Goal: Browse casually: Explore the website without a specific task or goal

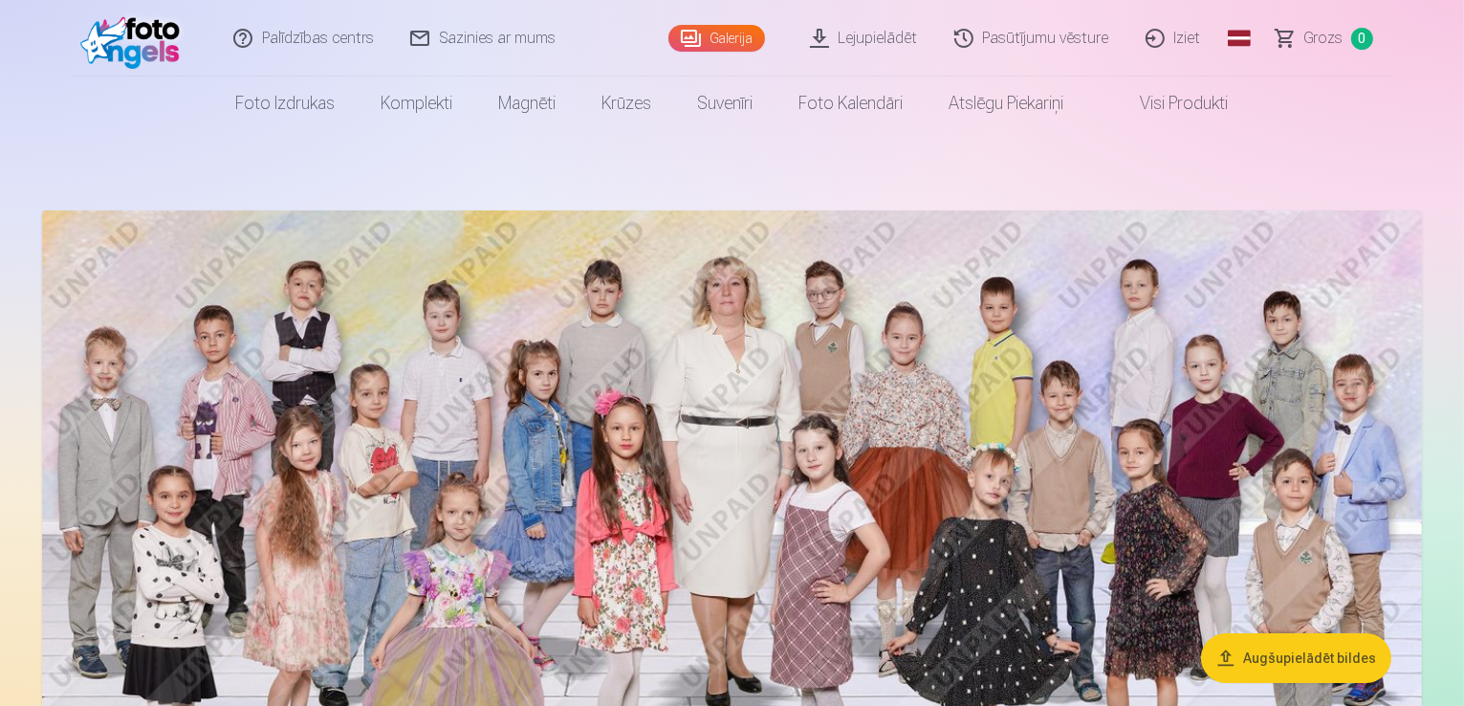
click at [1193, 511] on img at bounding box center [732, 563] width 1380 height 706
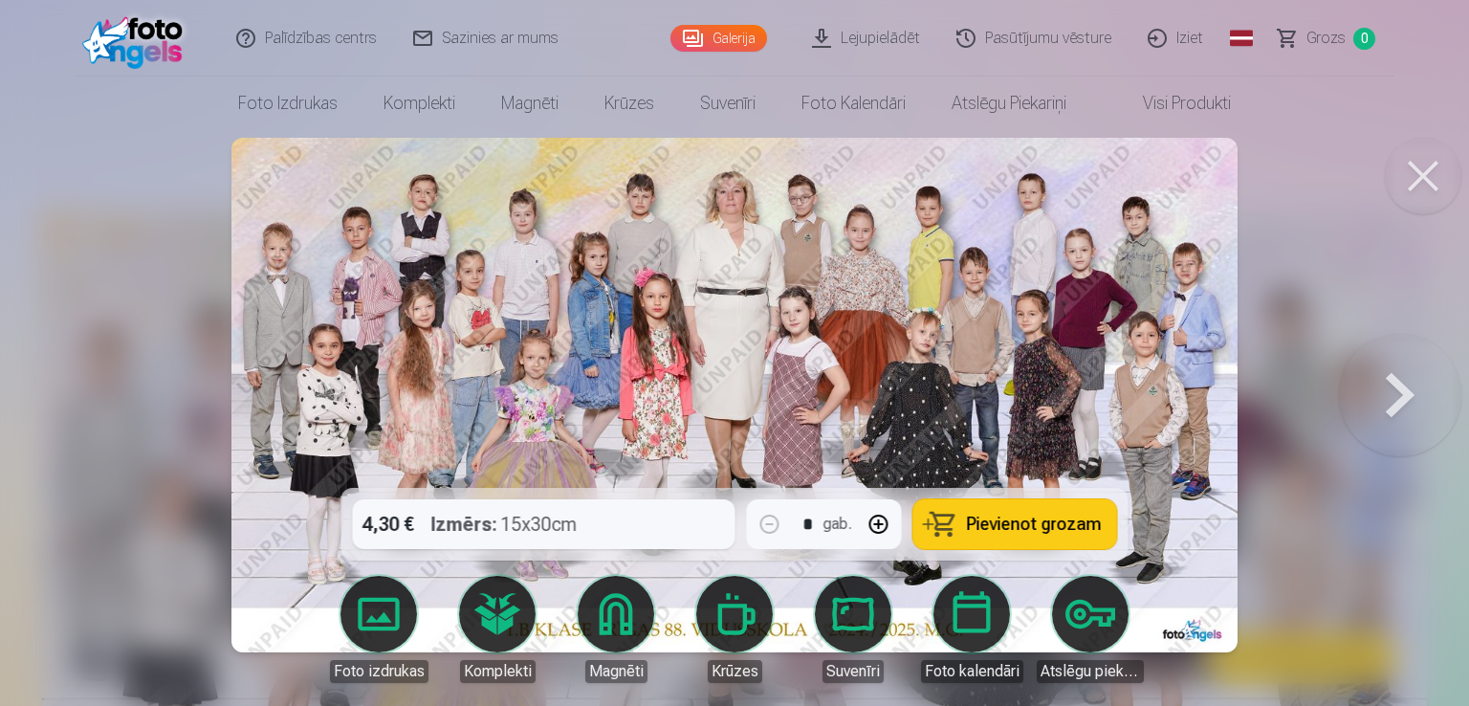
click at [1396, 387] on button at bounding box center [1400, 394] width 122 height 147
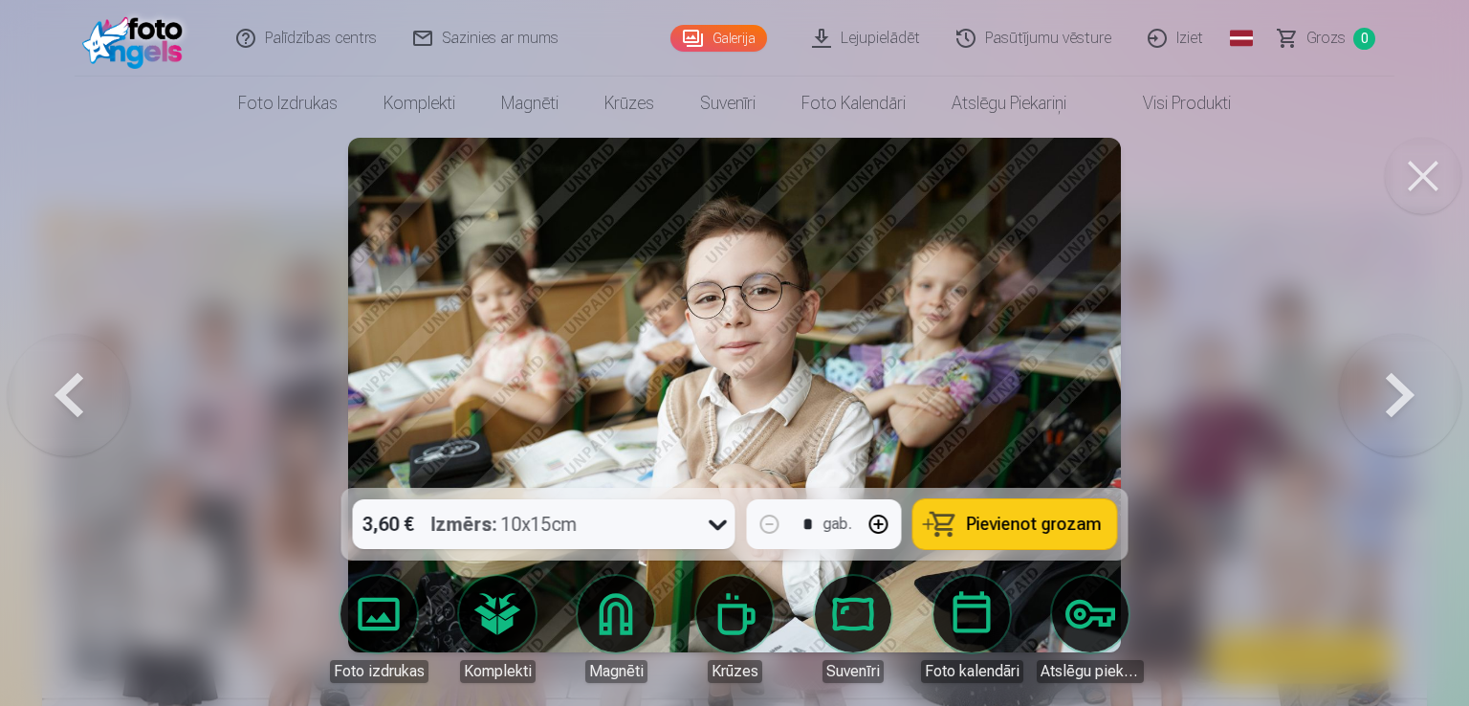
click at [1396, 387] on button at bounding box center [1400, 394] width 122 height 147
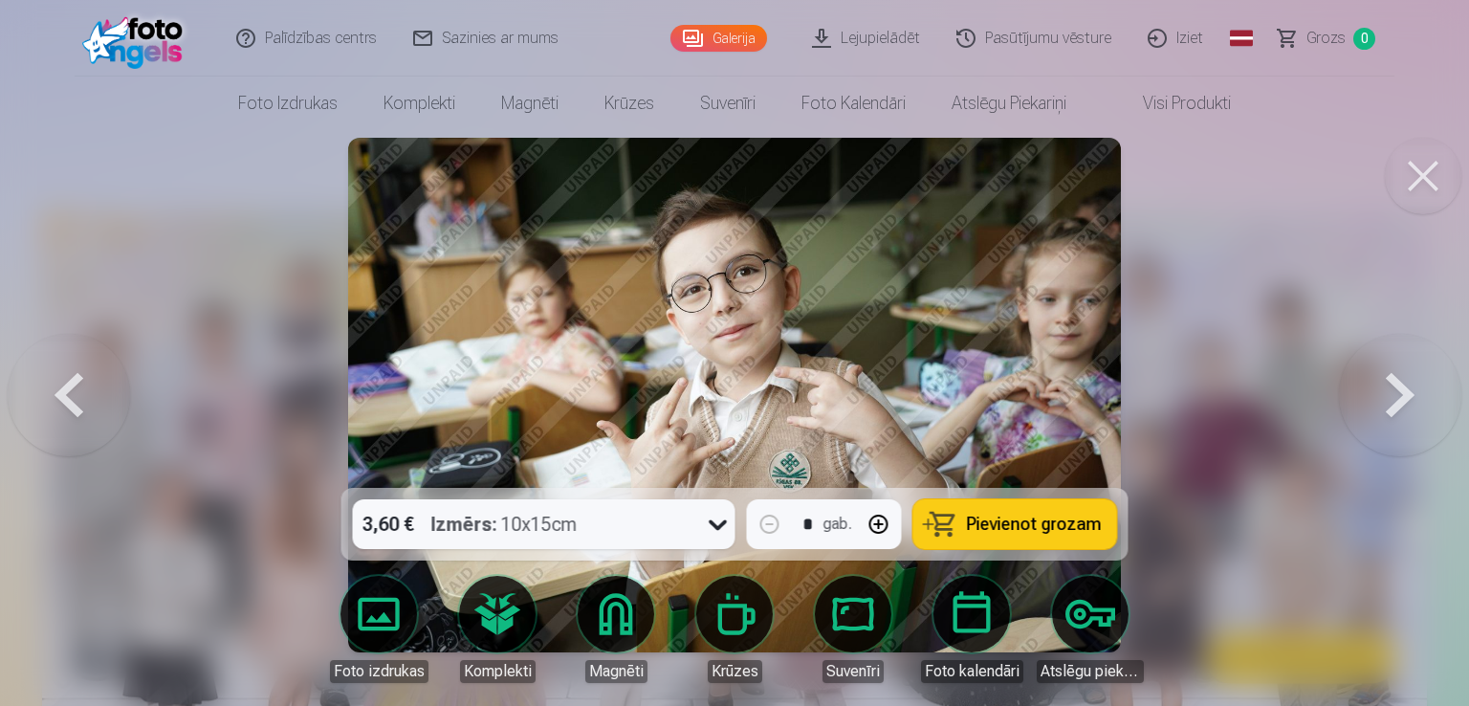
click at [1396, 387] on button at bounding box center [1400, 394] width 122 height 147
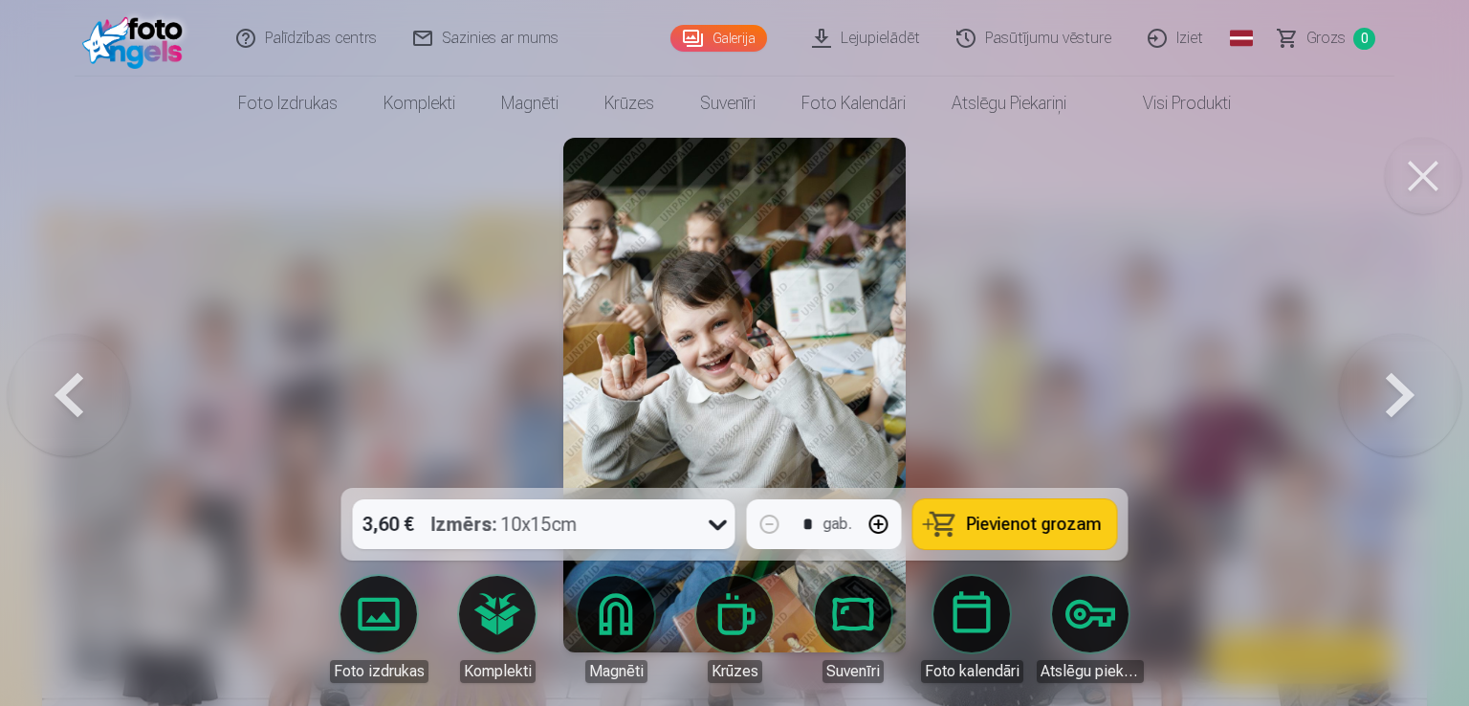
click at [1396, 387] on button at bounding box center [1400, 394] width 122 height 147
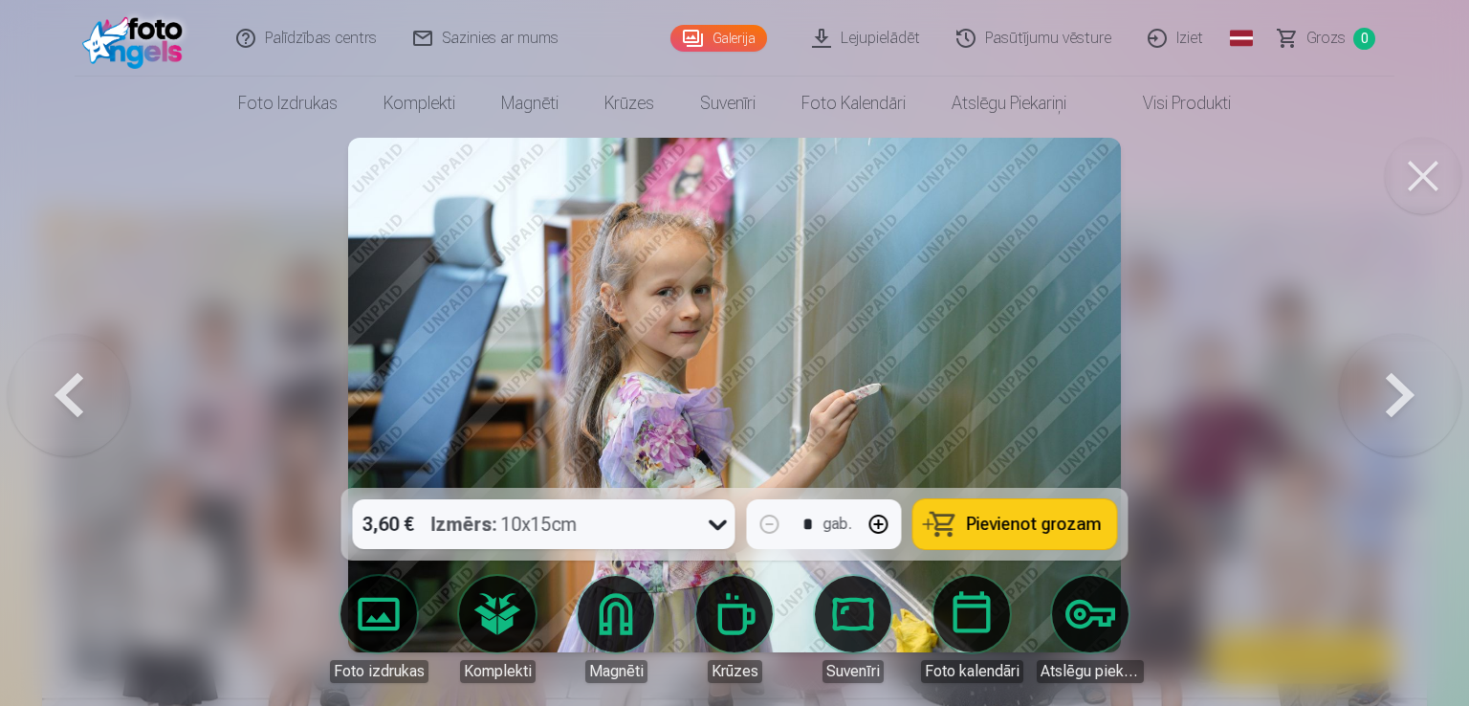
click at [1396, 387] on button at bounding box center [1400, 394] width 122 height 147
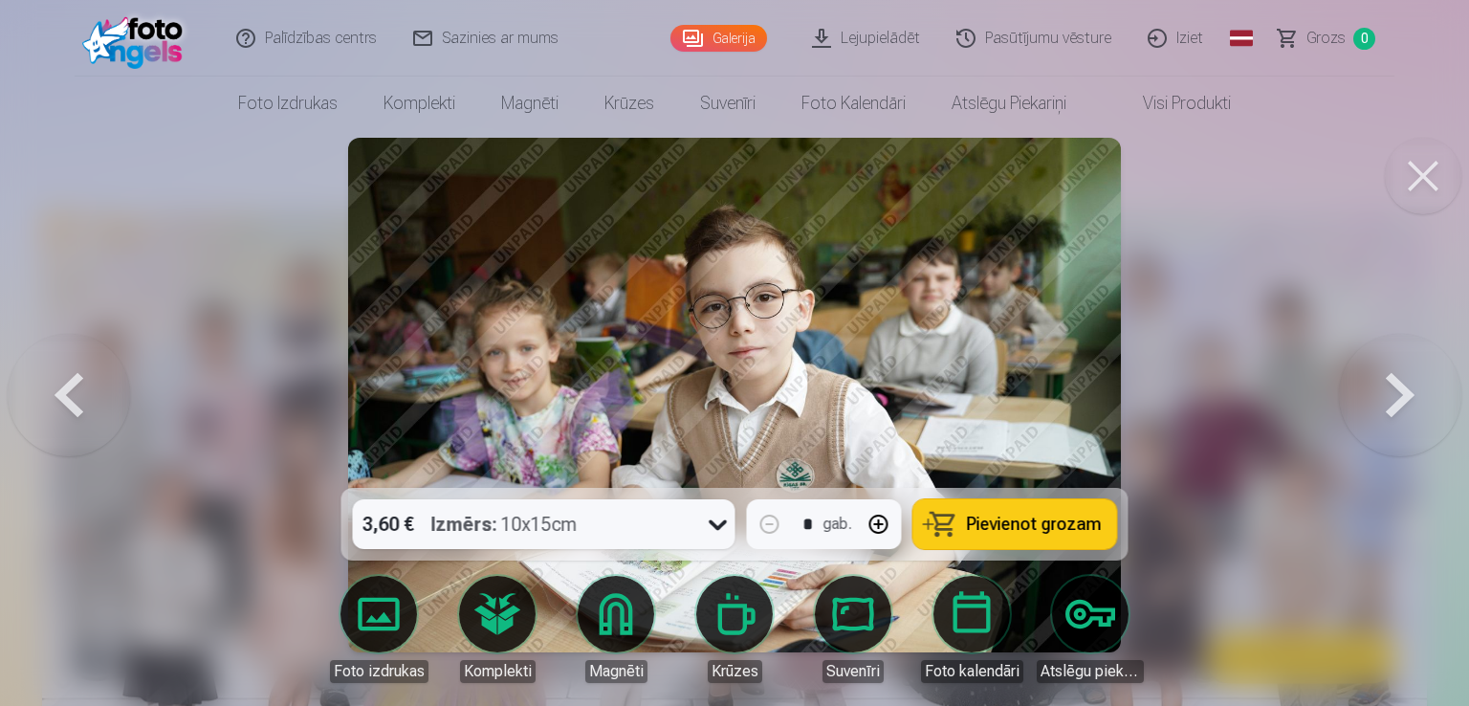
click at [1396, 387] on button at bounding box center [1400, 394] width 122 height 147
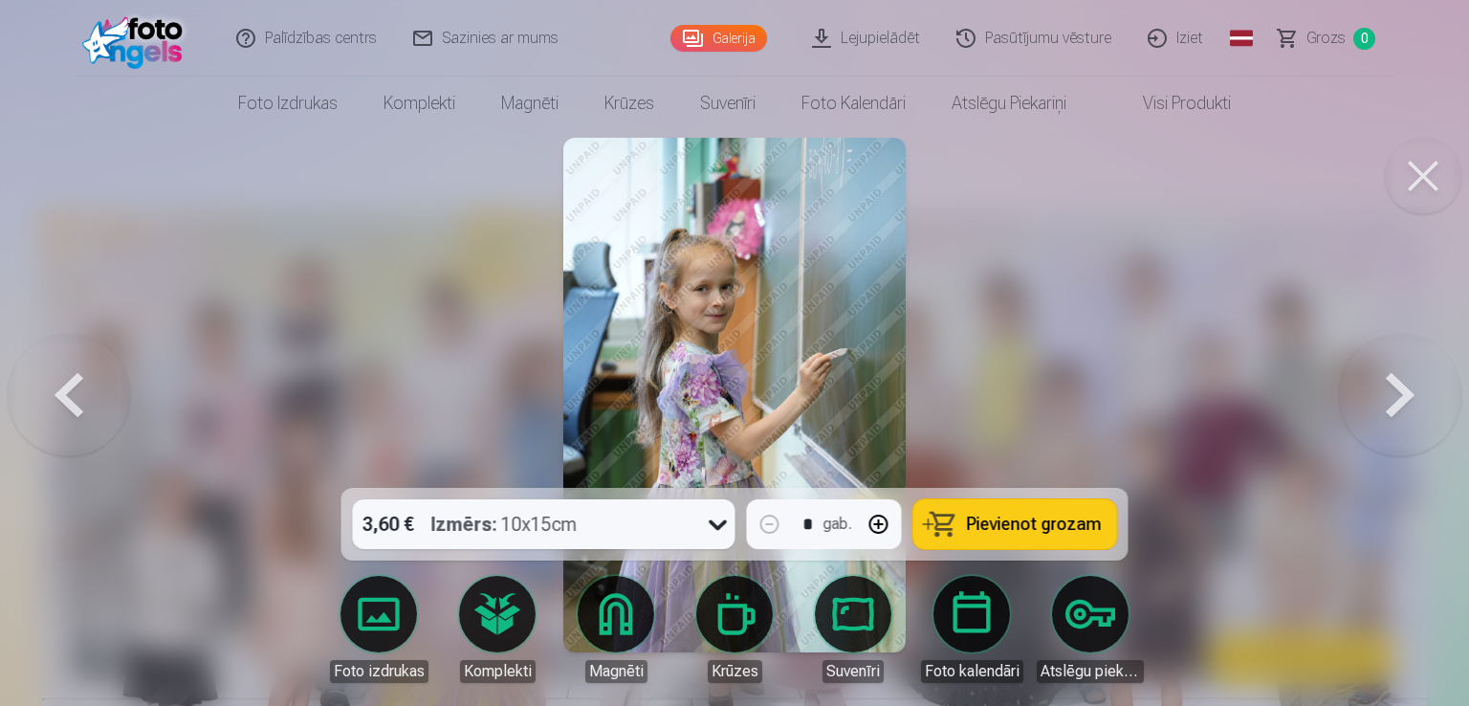
click at [1396, 387] on button at bounding box center [1400, 394] width 122 height 147
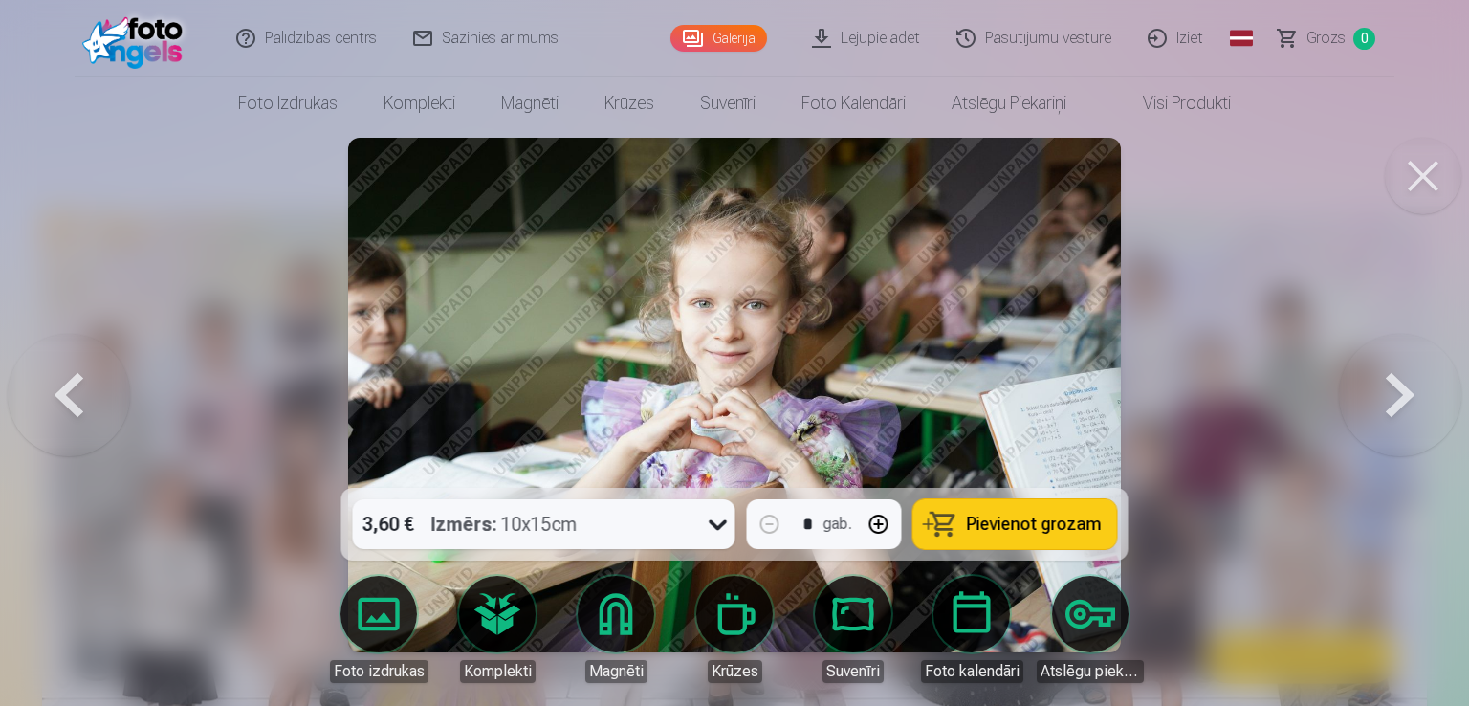
click at [1396, 387] on button at bounding box center [1400, 394] width 122 height 147
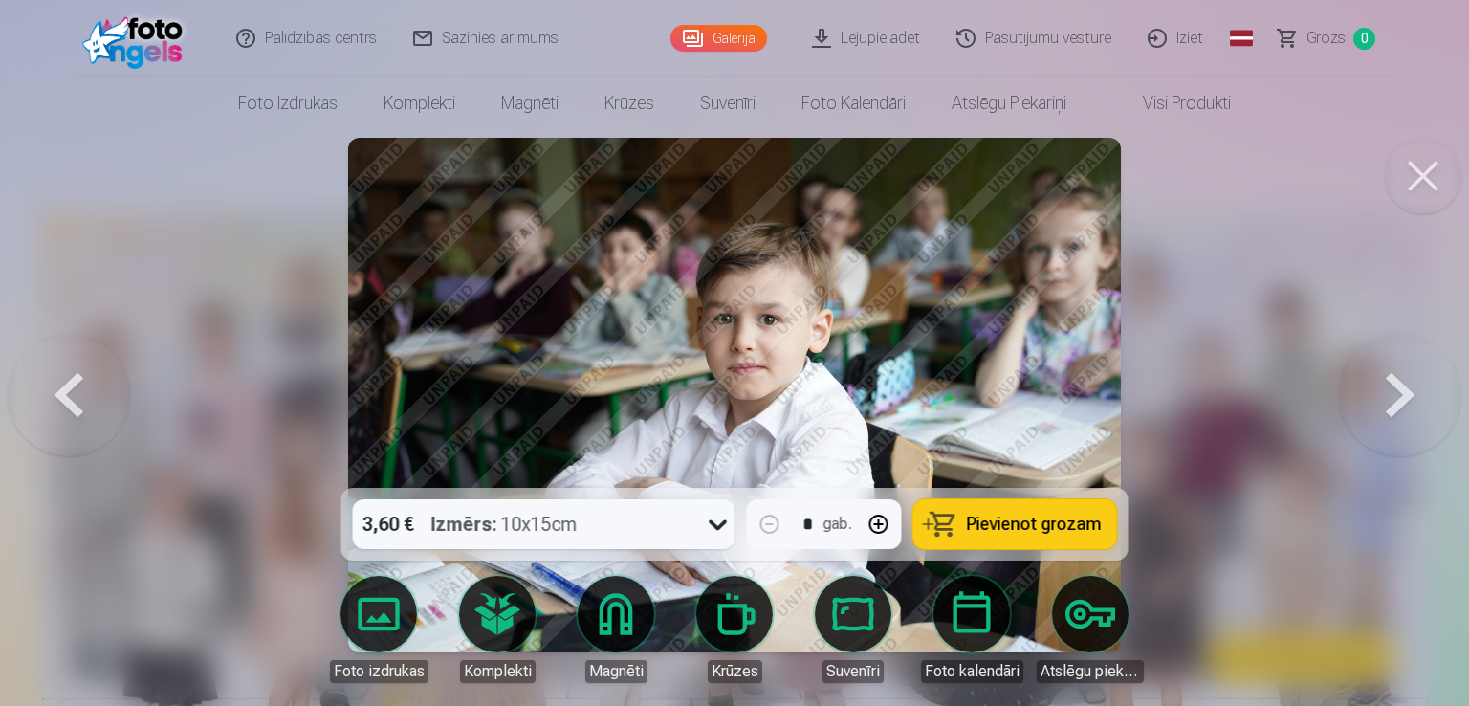
click at [1396, 387] on button at bounding box center [1400, 394] width 122 height 147
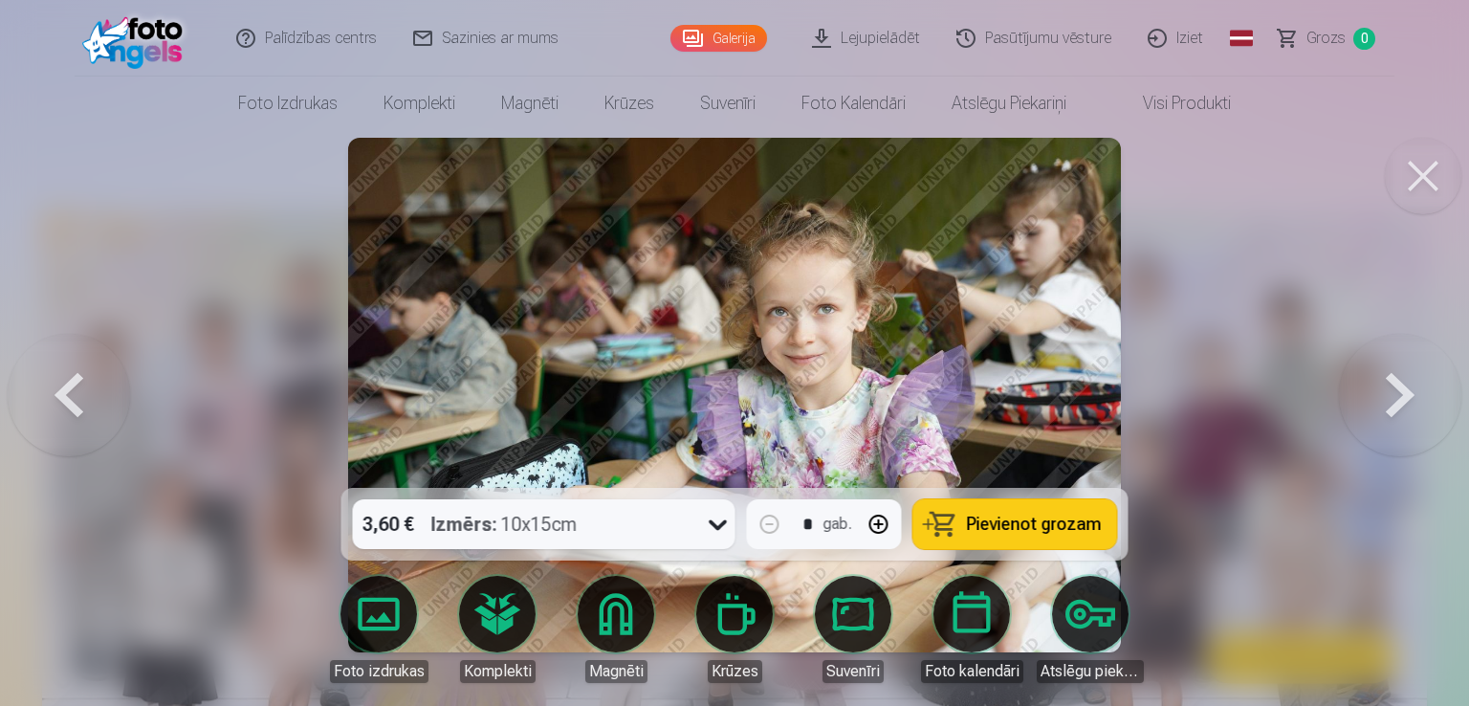
click at [1396, 387] on button at bounding box center [1400, 394] width 122 height 147
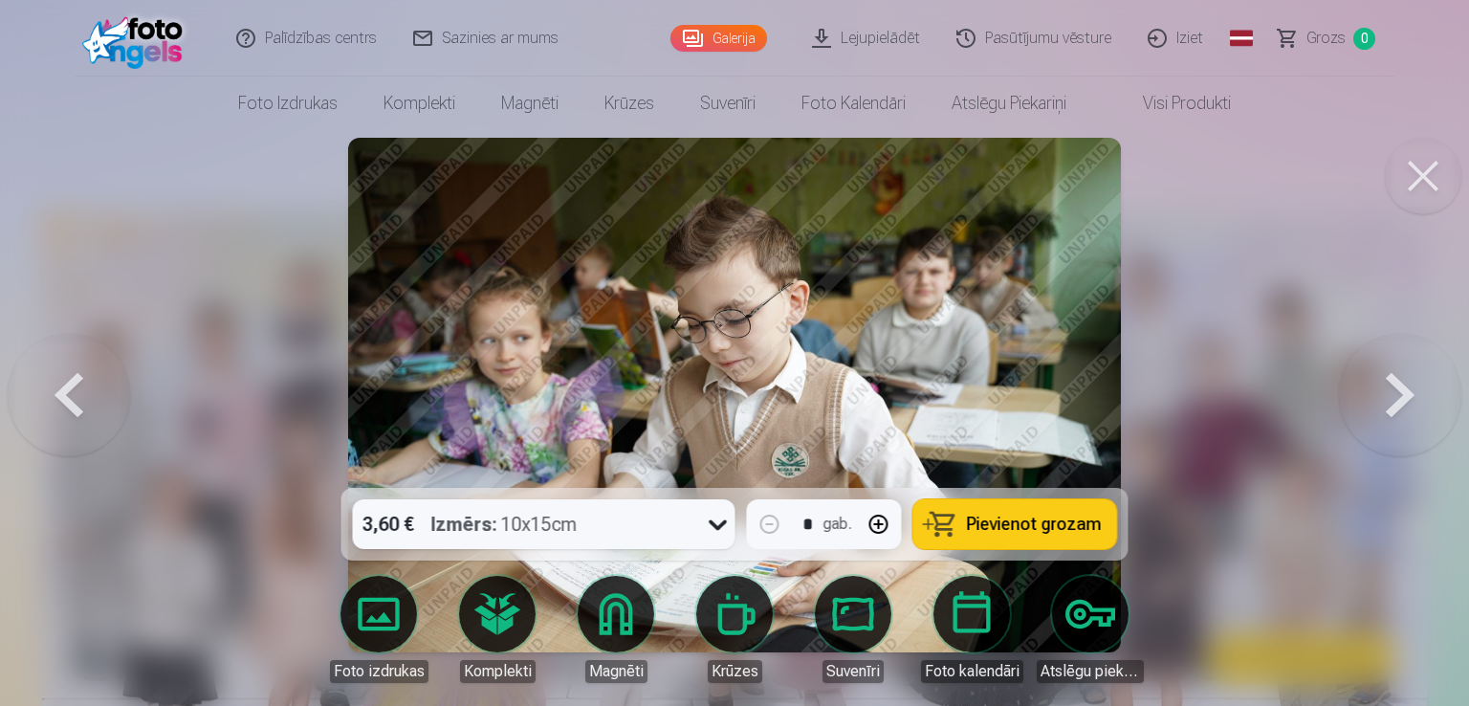
click at [1396, 387] on button at bounding box center [1400, 394] width 122 height 147
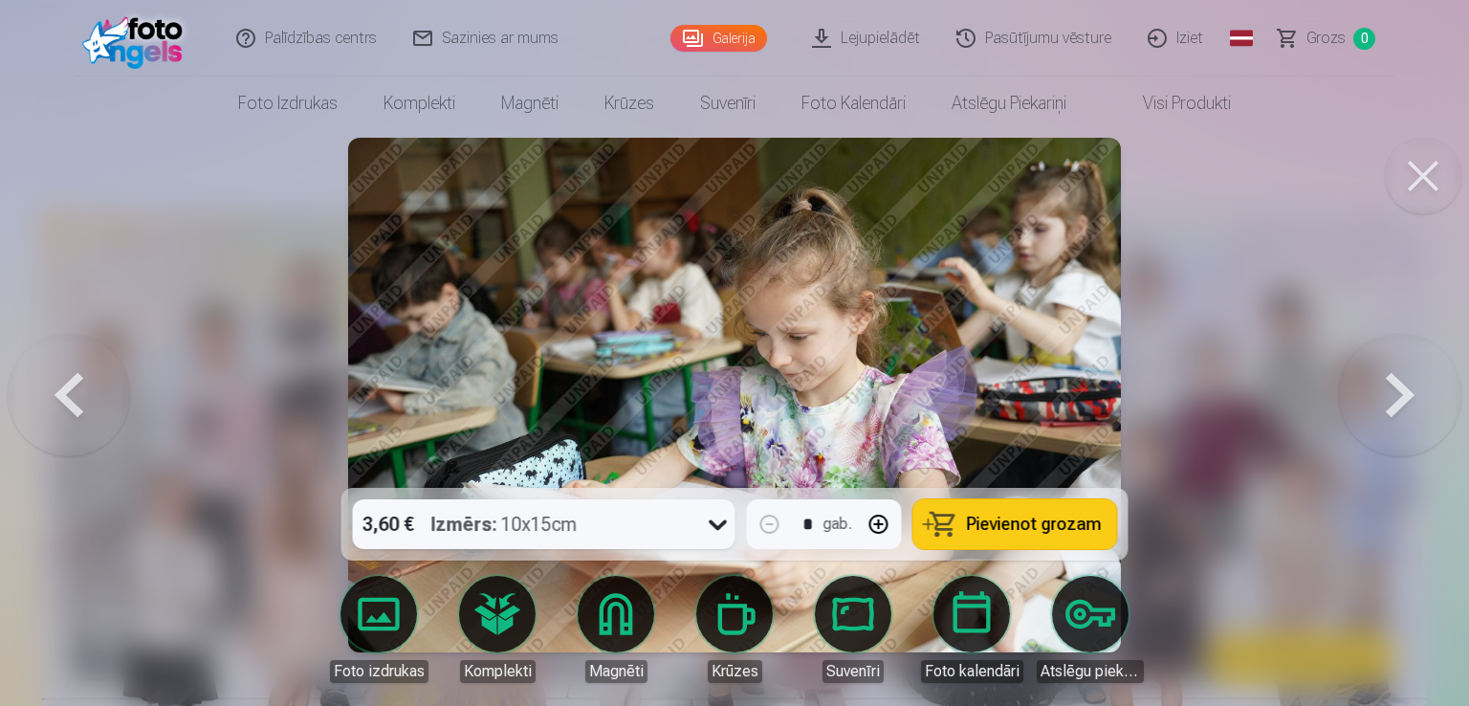
click at [1396, 387] on button at bounding box center [1400, 394] width 122 height 147
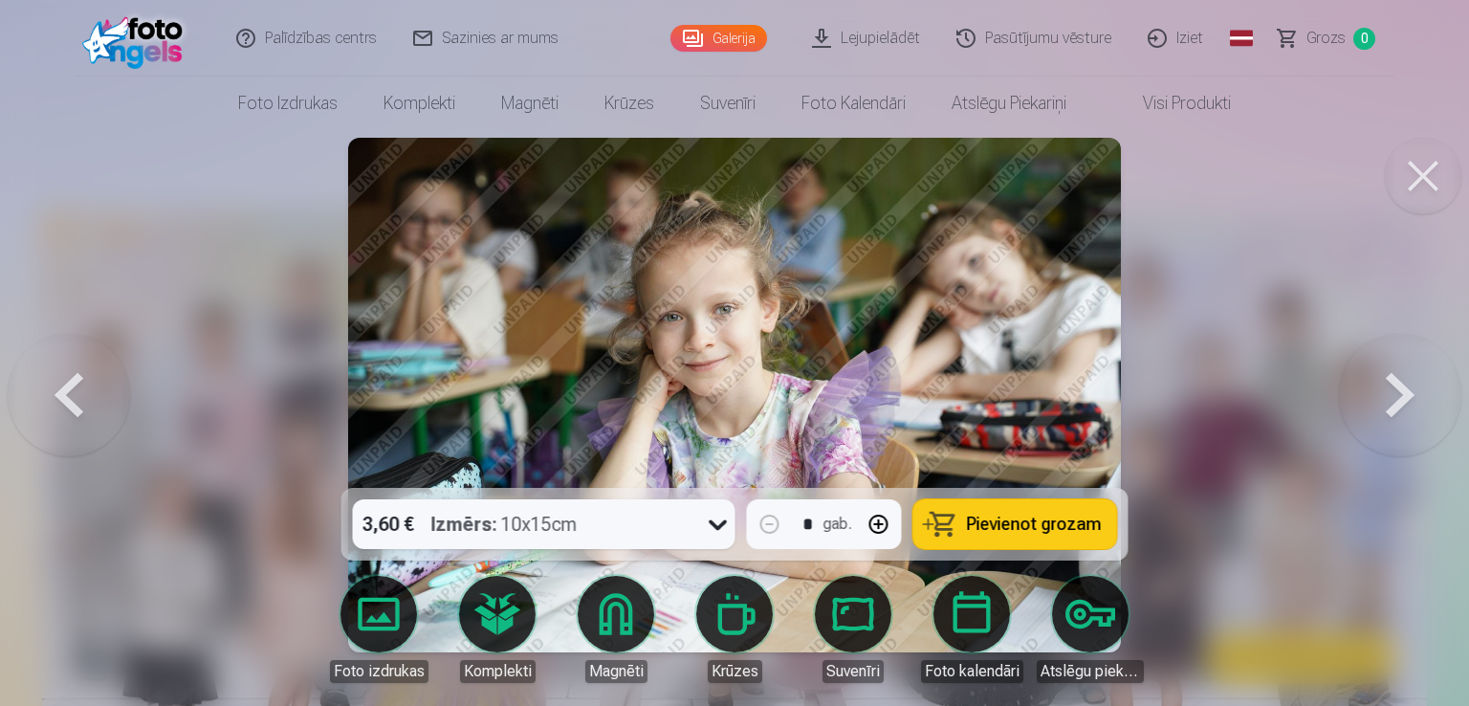
click at [1396, 387] on button at bounding box center [1400, 394] width 122 height 147
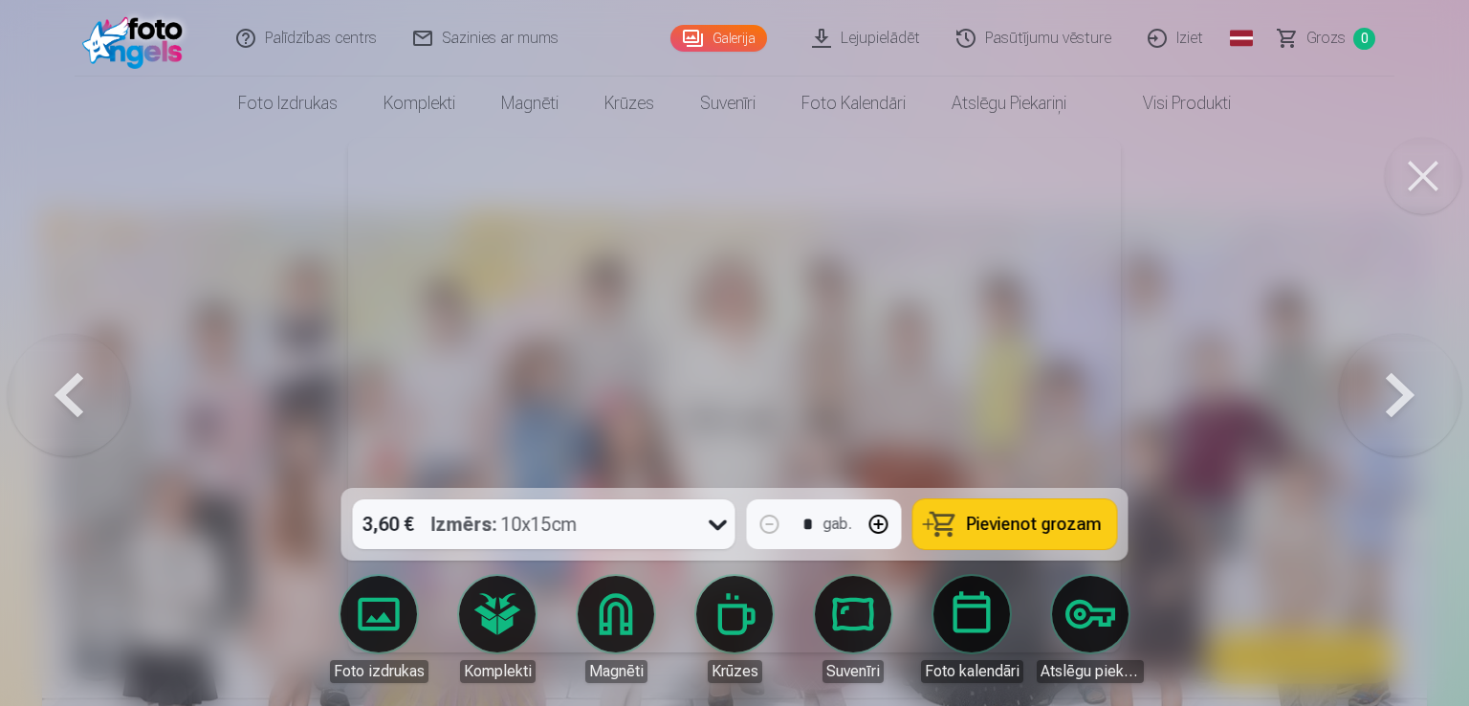
click at [1396, 387] on button at bounding box center [1400, 394] width 122 height 147
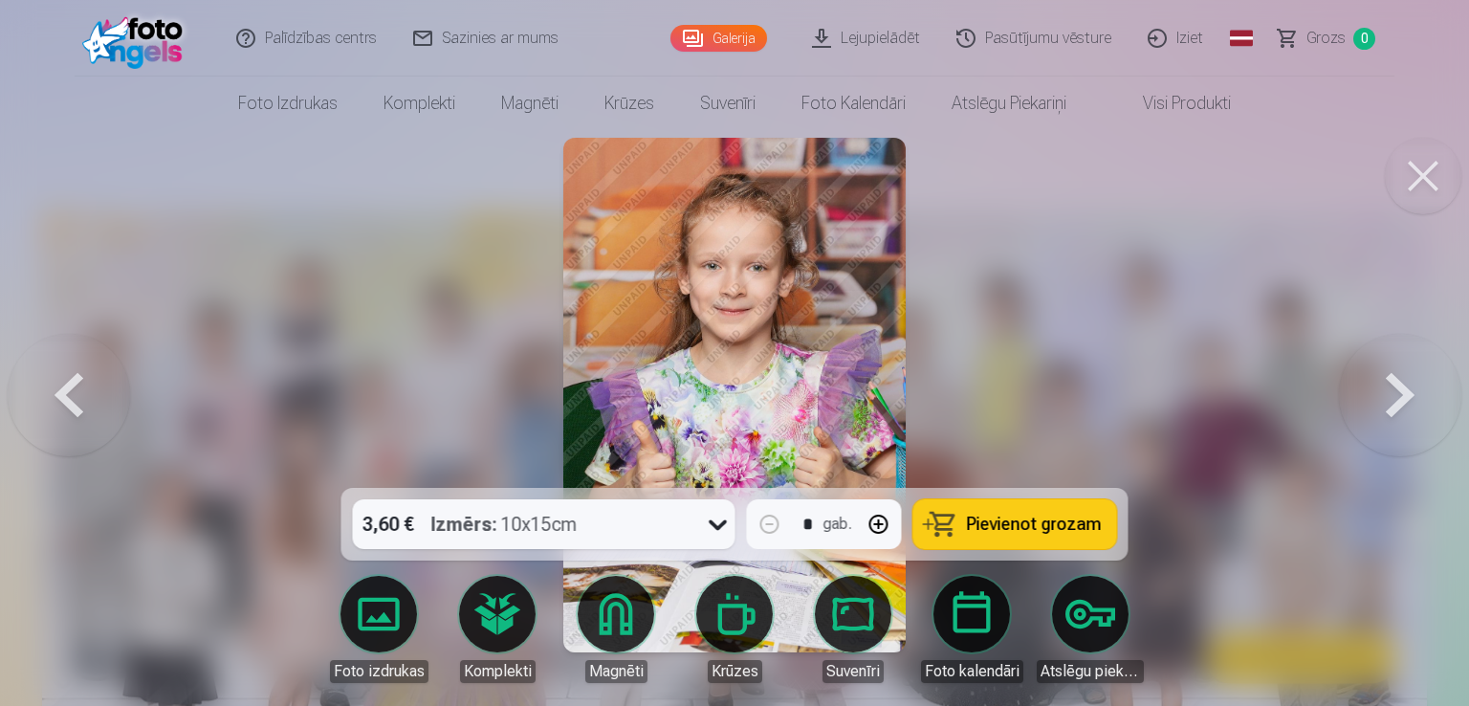
click at [1396, 387] on button at bounding box center [1400, 394] width 122 height 147
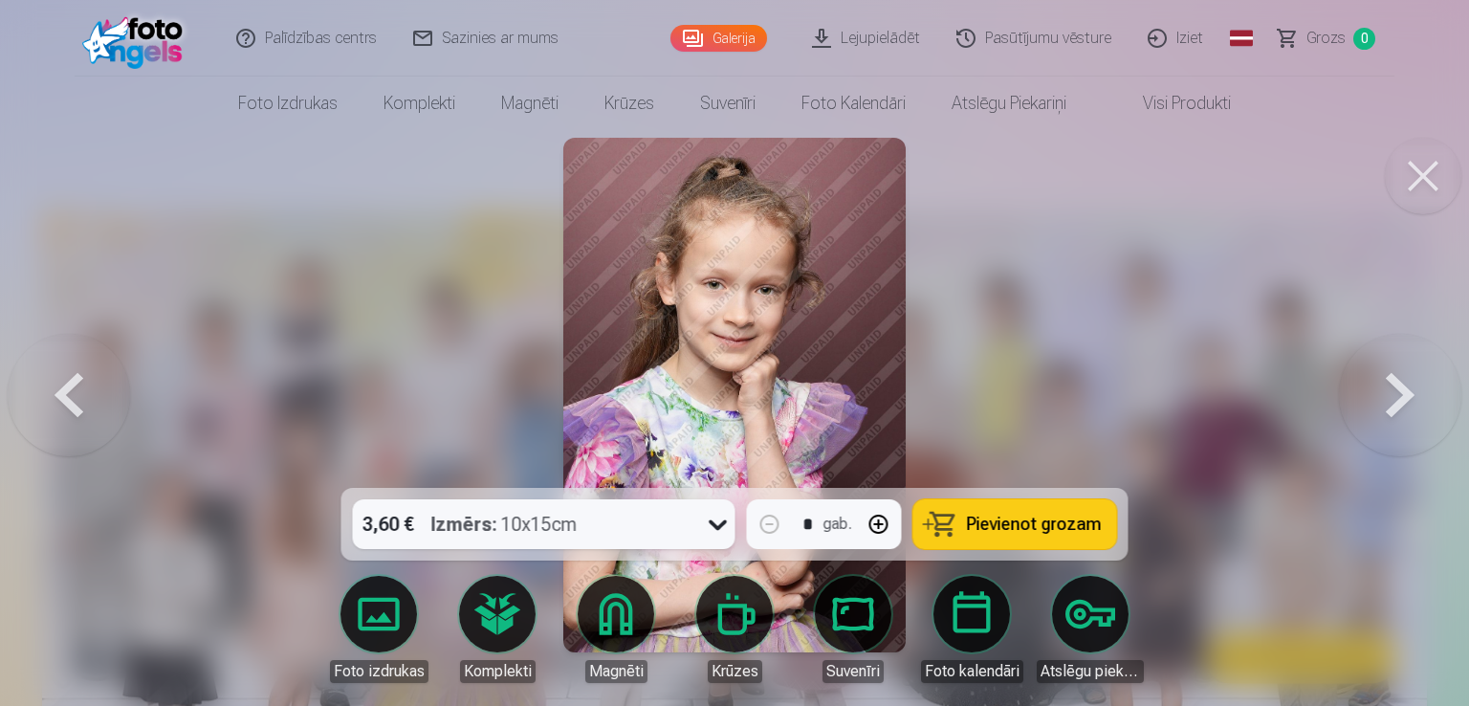
click at [1396, 387] on button at bounding box center [1400, 394] width 122 height 147
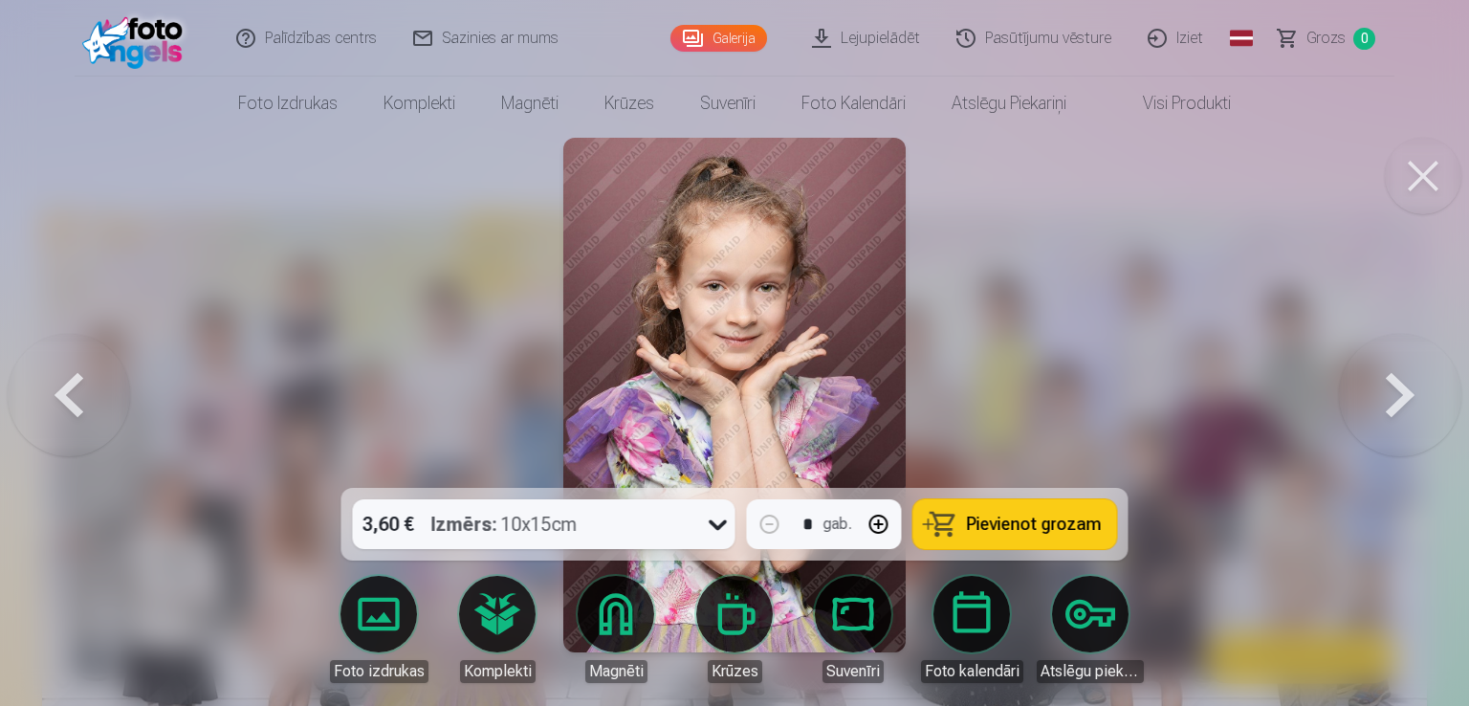
click at [1396, 387] on button at bounding box center [1400, 394] width 122 height 147
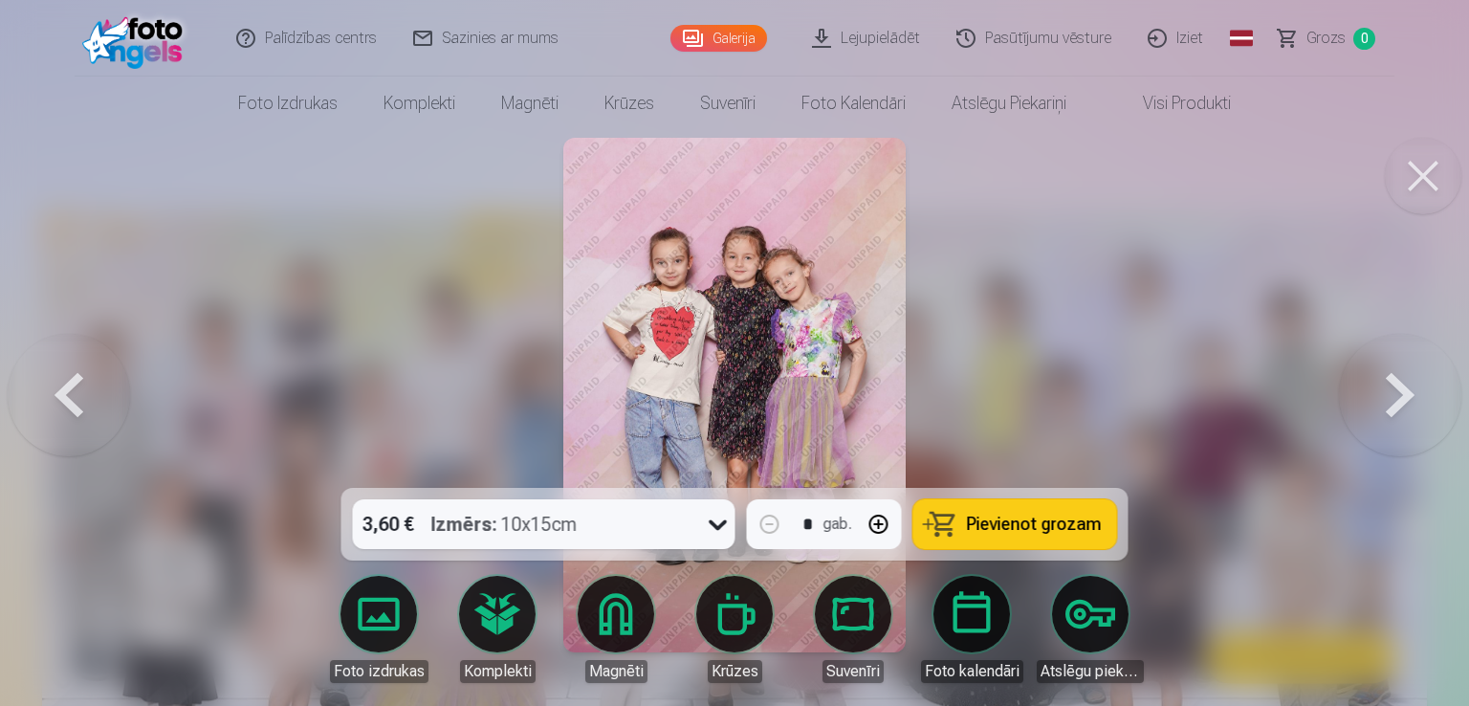
click at [1396, 387] on button at bounding box center [1400, 394] width 122 height 147
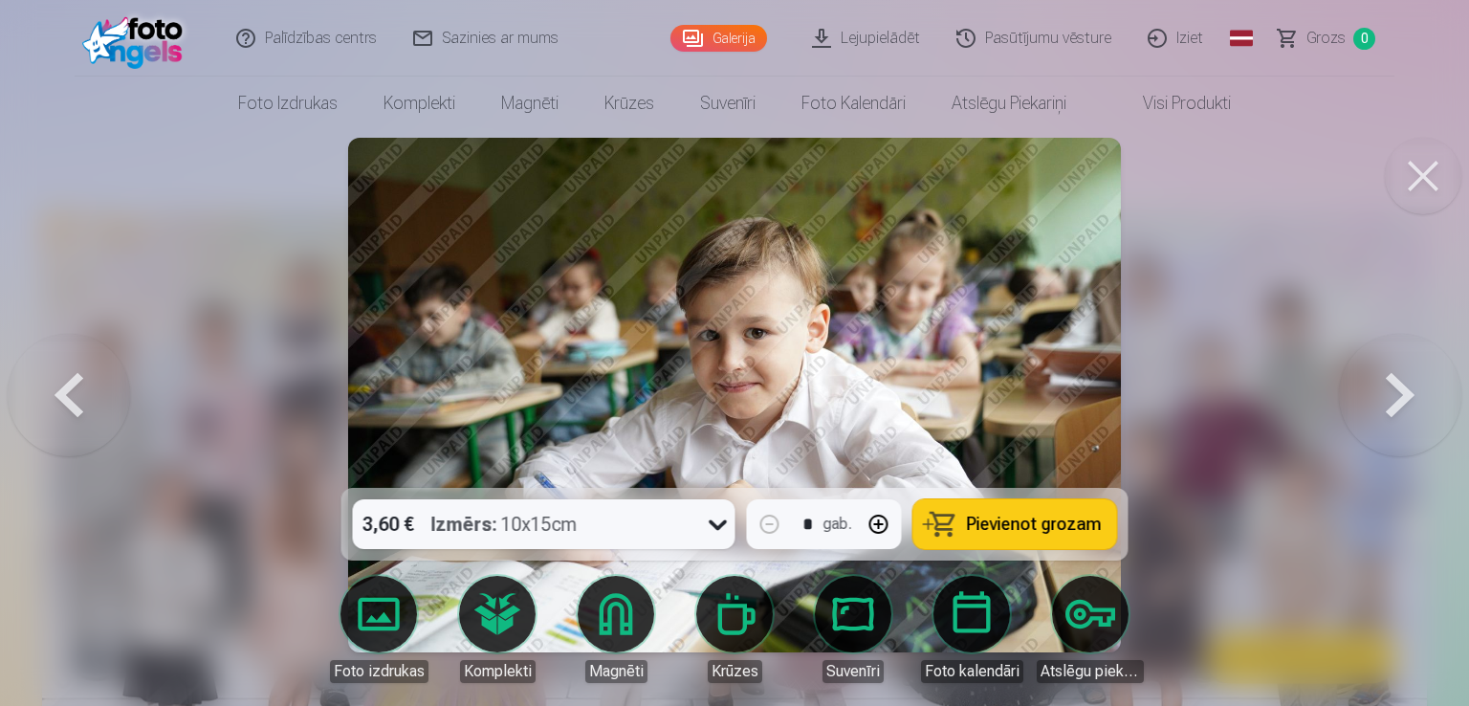
click at [1396, 387] on button at bounding box center [1400, 394] width 122 height 147
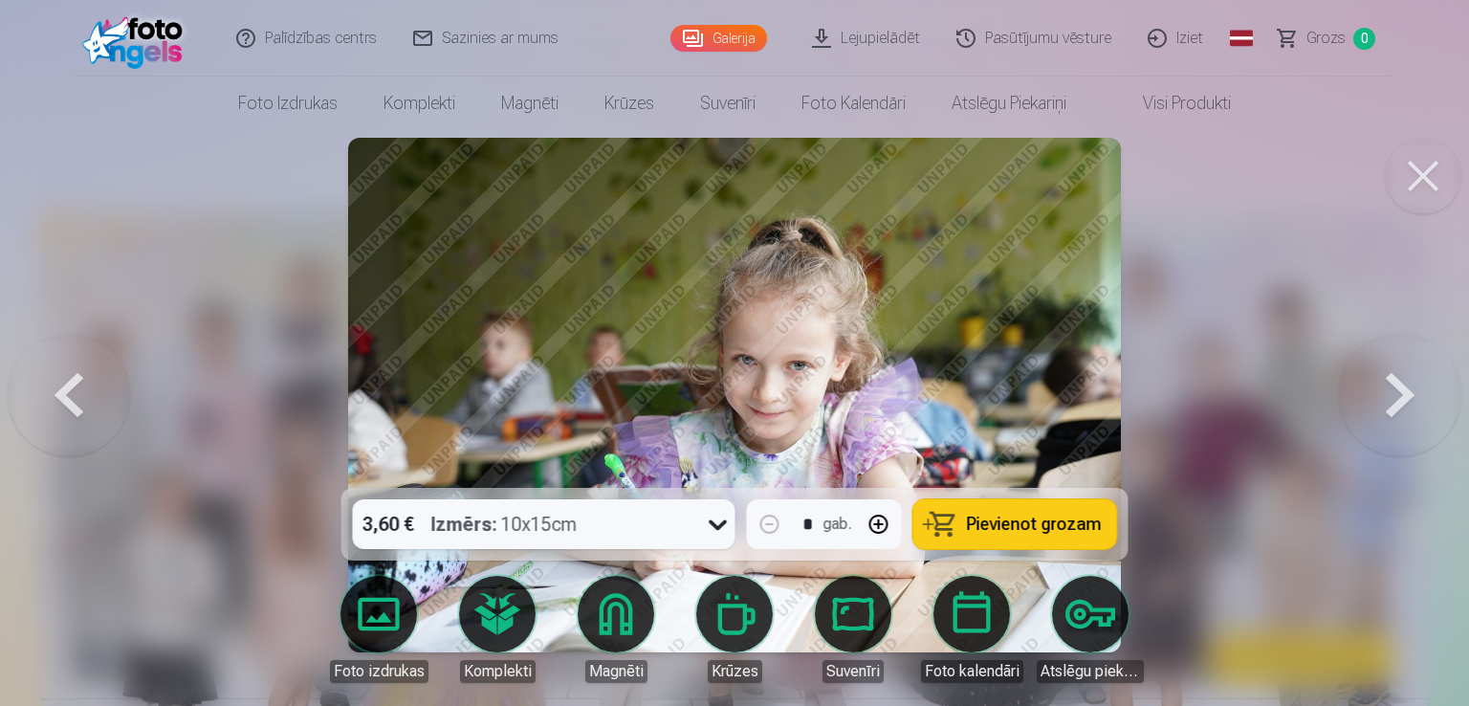
click at [1396, 387] on button at bounding box center [1400, 394] width 122 height 147
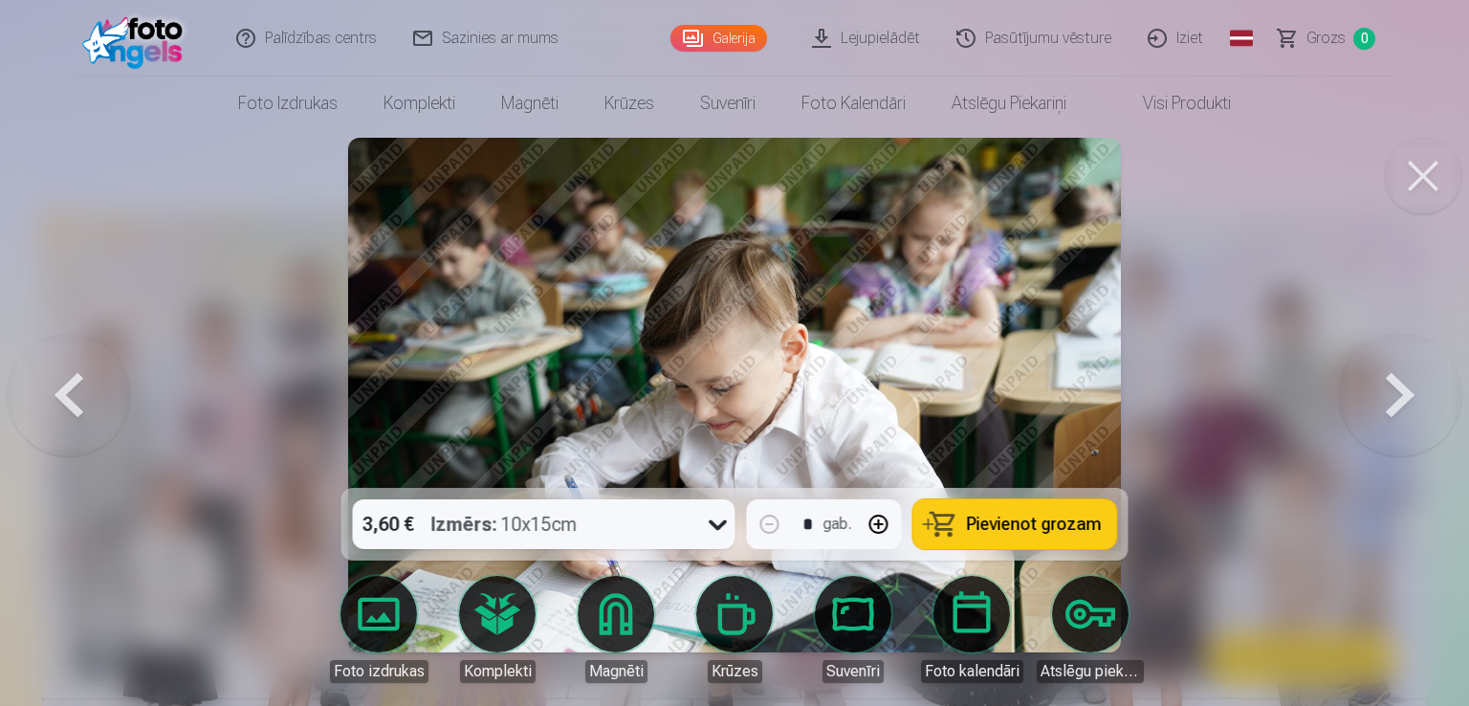
click at [1396, 387] on button at bounding box center [1400, 394] width 122 height 147
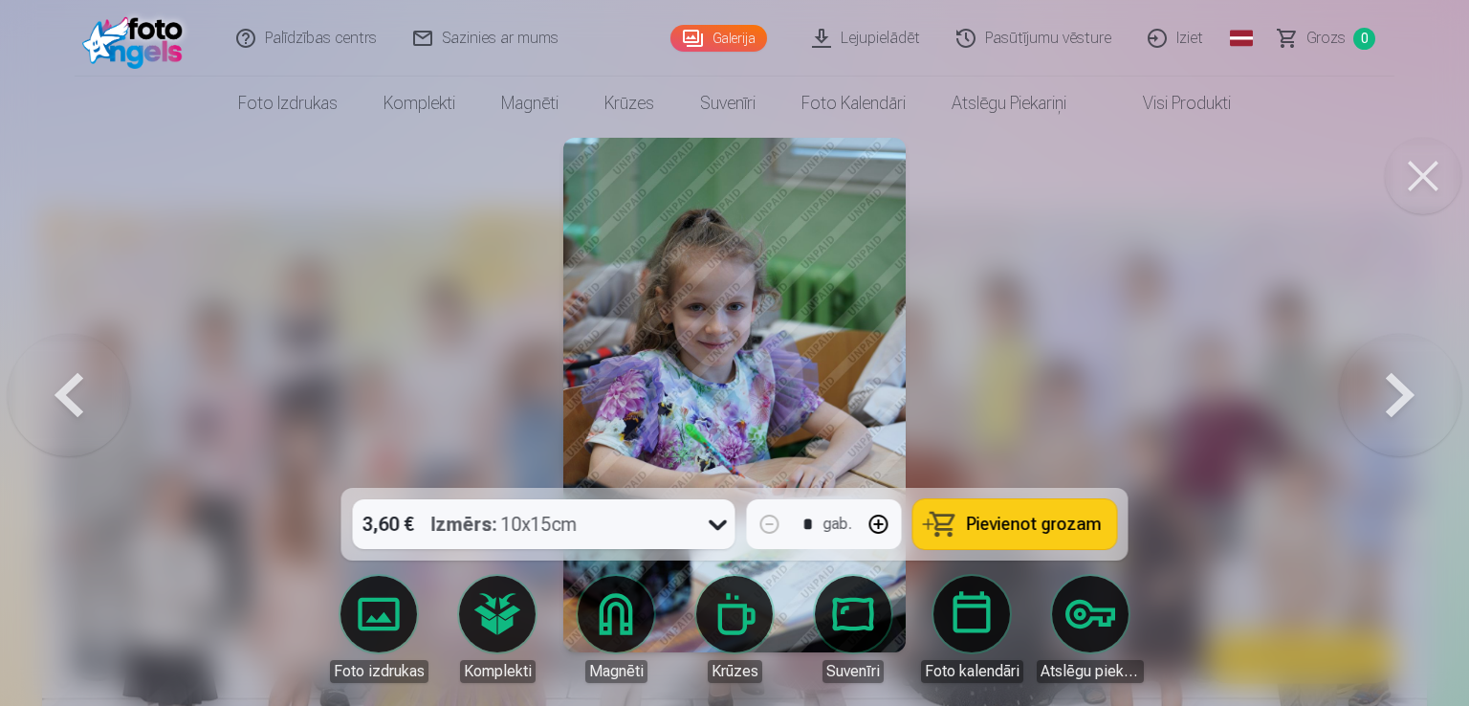
click at [1396, 387] on button at bounding box center [1400, 394] width 122 height 147
